Goal: Task Accomplishment & Management: Manage account settings

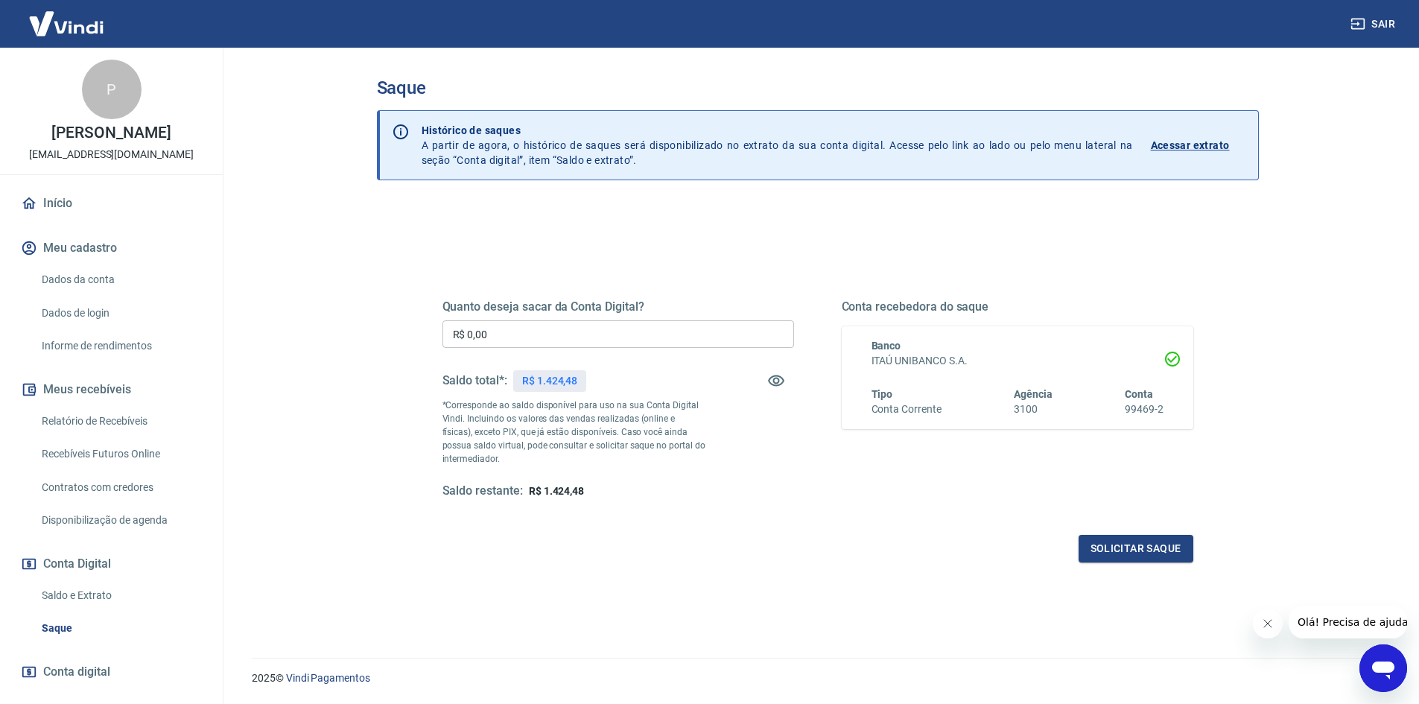
click at [511, 335] on input "R$ 0,00" at bounding box center [619, 334] width 352 height 28
type input "R$ 1.424,48"
click at [1148, 552] on button "Solicitar saque" at bounding box center [1136, 549] width 115 height 28
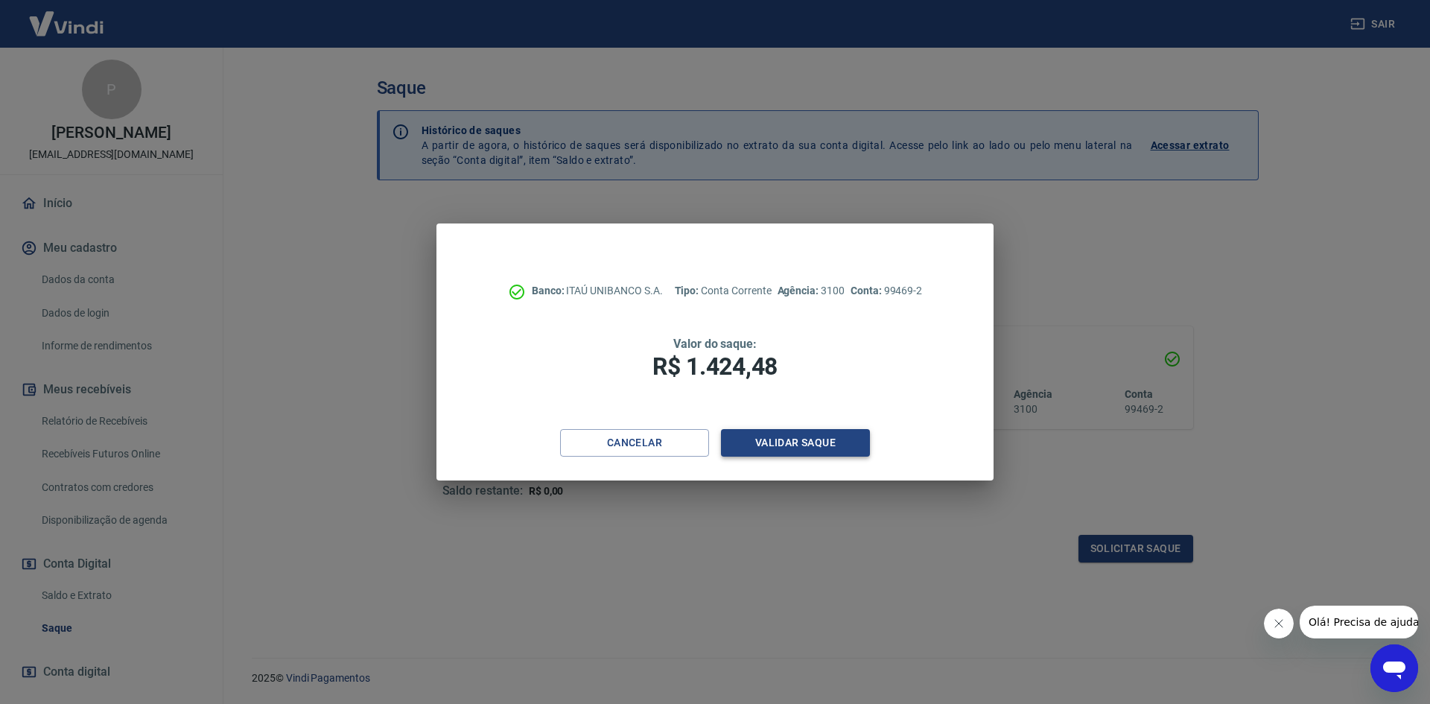
click at [824, 445] on button "Validar saque" at bounding box center [795, 443] width 149 height 28
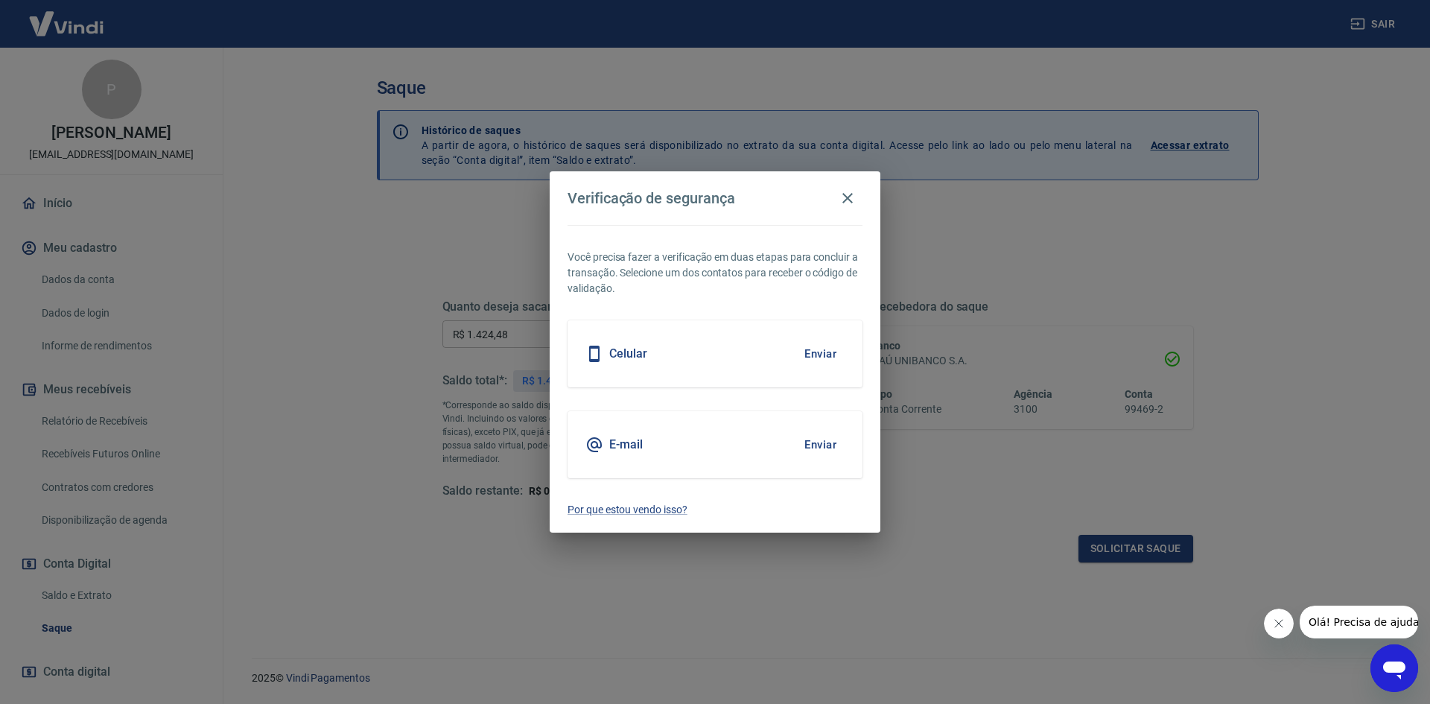
click at [828, 443] on button "Enviar" at bounding box center [820, 444] width 48 height 31
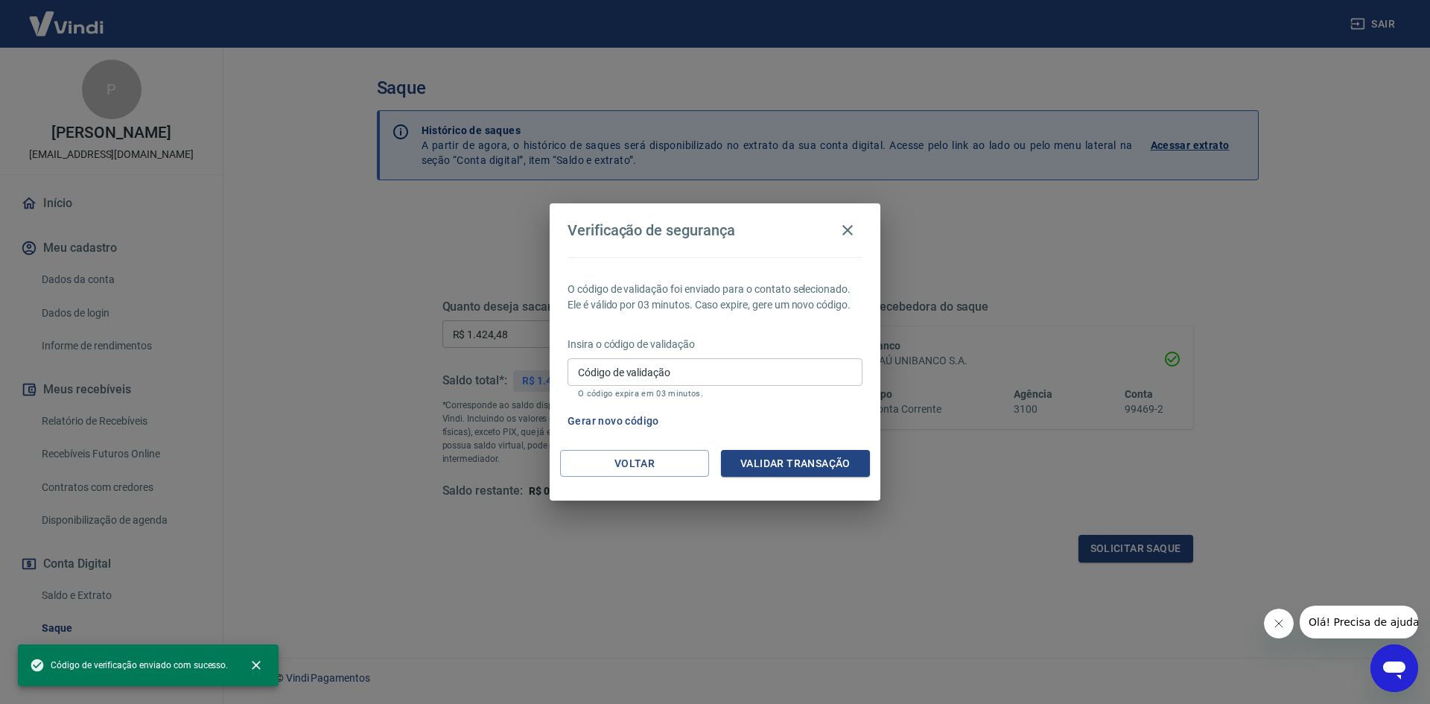
click at [606, 366] on div "Código de validação Código de validação O código expira em 03 minutos." at bounding box center [715, 378] width 295 height 40
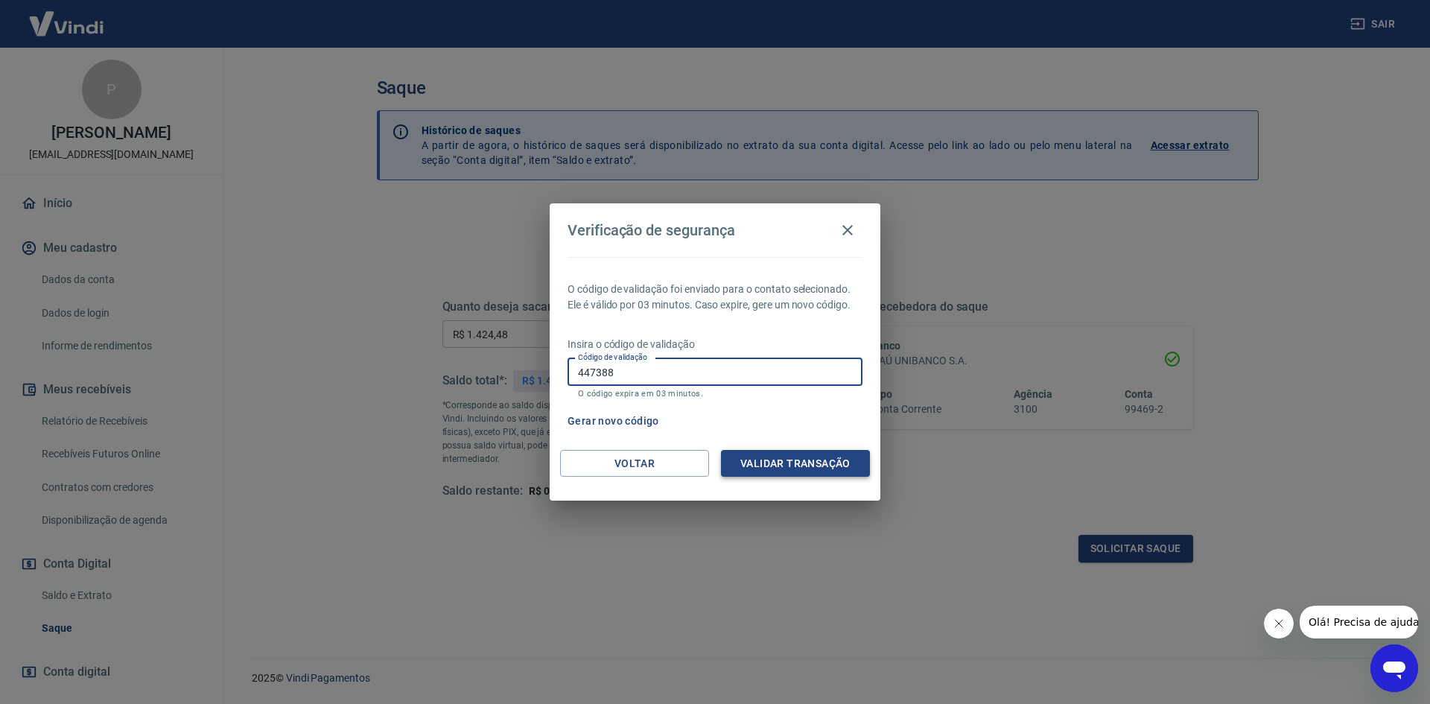
type input "447388"
click at [750, 462] on button "Validar transação" at bounding box center [795, 464] width 149 height 28
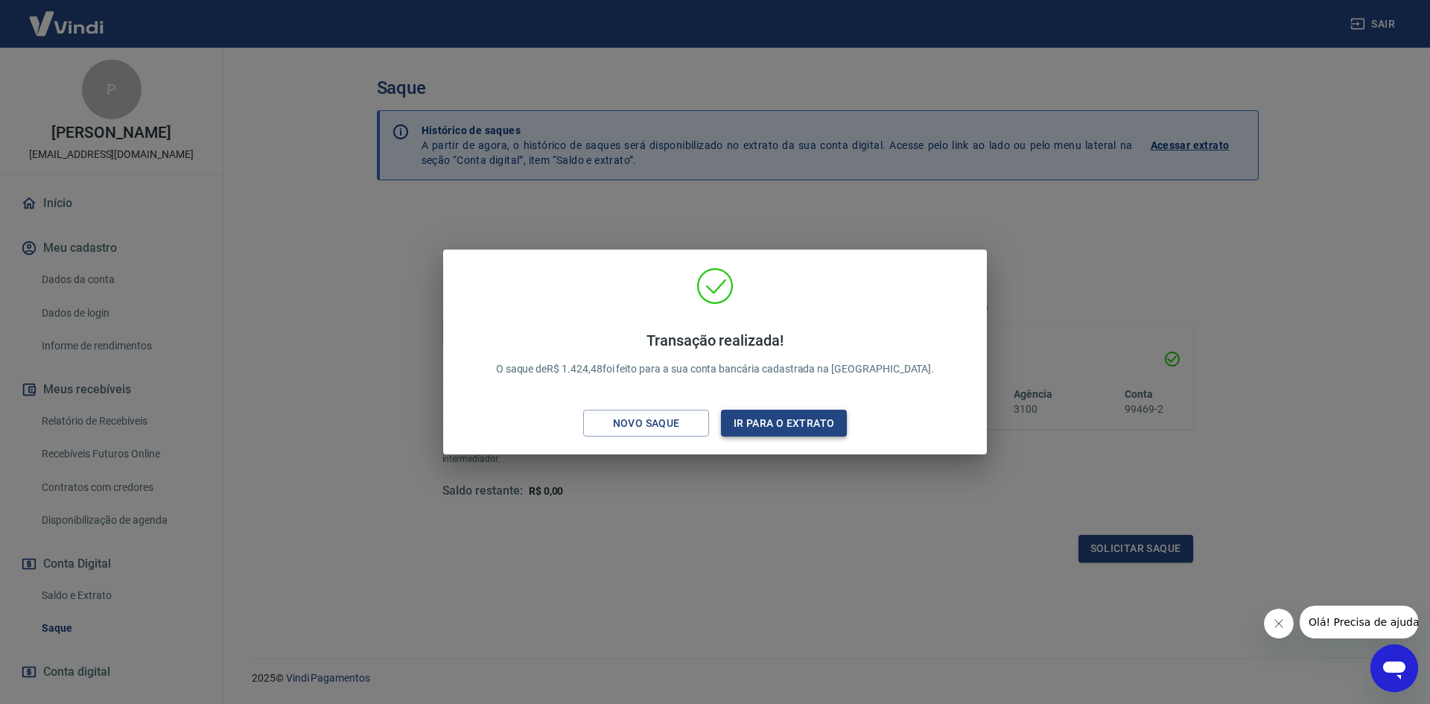
click at [806, 423] on button "Ir para o extrato" at bounding box center [784, 424] width 126 height 28
